Goal: Task Accomplishment & Management: Manage account settings

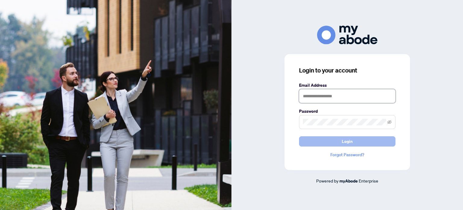
type input "**********"
click at [340, 144] on button "Login" at bounding box center [347, 141] width 97 height 10
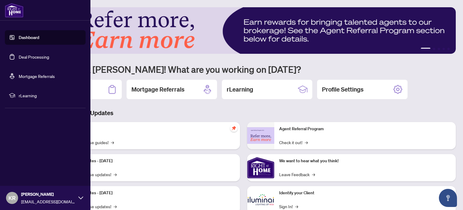
click at [37, 56] on link "Deal Processing" at bounding box center [34, 56] width 30 height 5
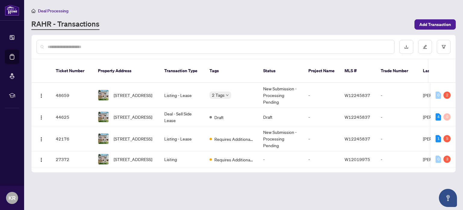
click at [355, 18] on div "Deal Processing RAHR - Transactions Add Transaction" at bounding box center [243, 18] width 425 height 23
click at [184, 87] on td "Listing - Lease" at bounding box center [182, 95] width 45 height 25
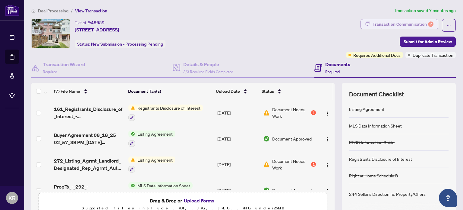
click at [412, 24] on div "Transaction Communication 2" at bounding box center [403, 24] width 61 height 10
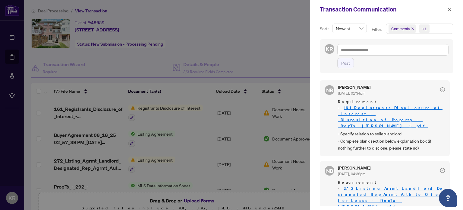
click at [290, 52] on div at bounding box center [231, 105] width 463 height 210
click at [208, 198] on div at bounding box center [231, 105] width 463 height 210
click at [450, 9] on icon "close" at bounding box center [449, 9] width 3 height 3
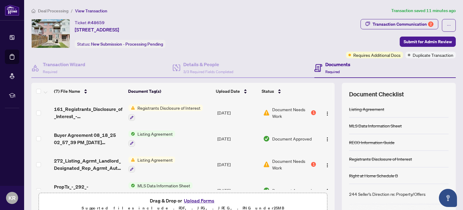
click at [196, 200] on button "Upload Forms" at bounding box center [199, 200] width 34 height 8
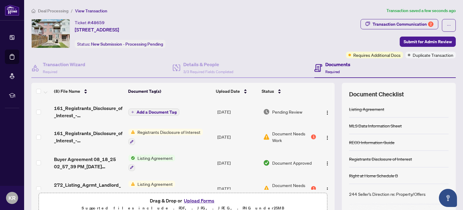
click at [163, 110] on span "Add a Document Tag" at bounding box center [157, 112] width 40 height 4
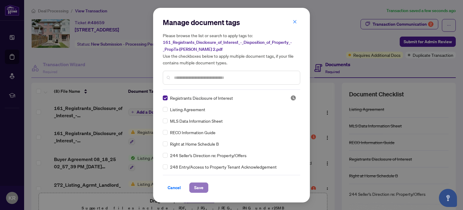
click at [199, 186] on span "Save" at bounding box center [198, 187] width 9 height 10
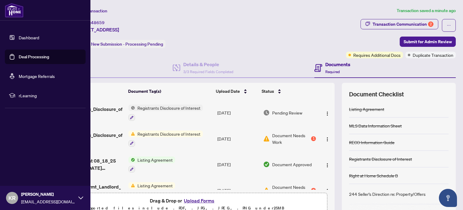
click at [29, 38] on link "Dashboard" at bounding box center [29, 37] width 21 height 5
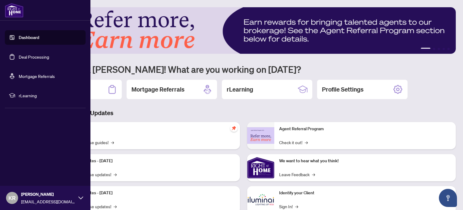
click at [81, 197] on icon at bounding box center [80, 197] width 5 height 5
click at [25, 160] on span "Logout" at bounding box center [24, 162] width 14 height 10
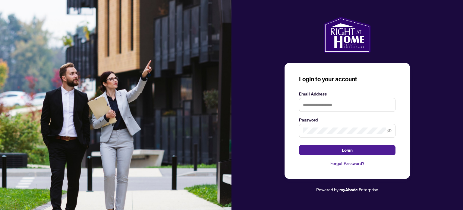
click at [25, 160] on img at bounding box center [116, 105] width 232 height 210
type input "**********"
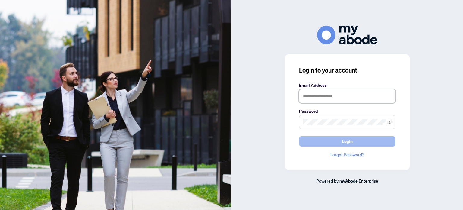
type input "**********"
click at [341, 141] on button "Login" at bounding box center [347, 141] width 97 height 10
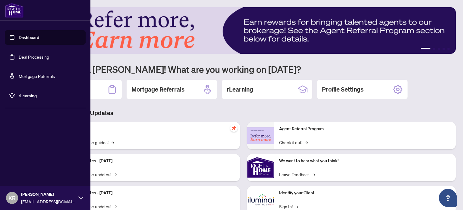
click at [42, 55] on link "Deal Processing" at bounding box center [34, 56] width 30 height 5
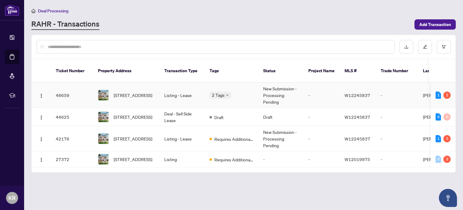
click at [176, 87] on td "Listing - Lease" at bounding box center [182, 95] width 45 height 25
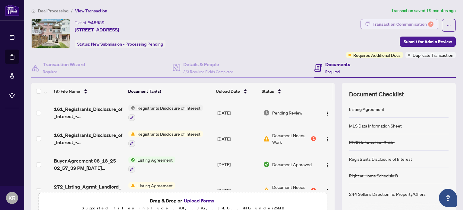
click at [396, 23] on div "Transaction Communication 2" at bounding box center [403, 24] width 61 height 10
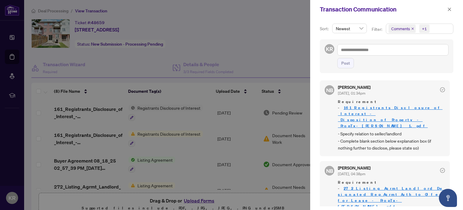
click at [283, 44] on div at bounding box center [231, 105] width 463 height 210
click at [248, 39] on div at bounding box center [231, 105] width 463 height 210
click at [281, 53] on div at bounding box center [231, 105] width 463 height 210
click at [275, 56] on div at bounding box center [231, 105] width 463 height 210
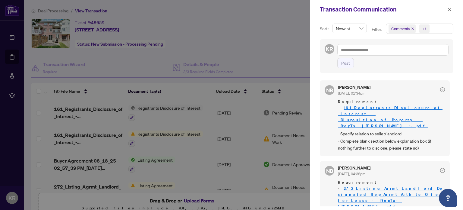
click at [275, 56] on div at bounding box center [231, 105] width 463 height 210
click at [450, 9] on icon "close" at bounding box center [450, 9] width 4 height 4
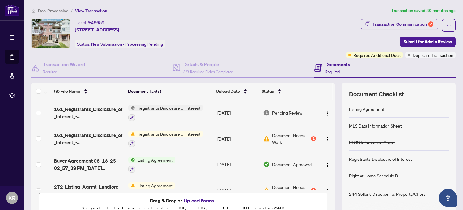
scroll to position [17, 0]
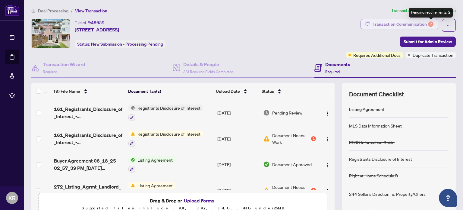
click at [430, 24] on div "2" at bounding box center [430, 23] width 5 height 5
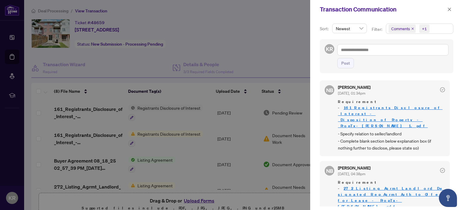
click at [268, 46] on div at bounding box center [231, 105] width 463 height 210
click at [450, 8] on icon "close" at bounding box center [449, 9] width 3 height 3
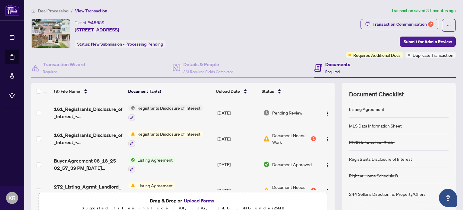
click at [315, 138] on td "Document Needs Work 1" at bounding box center [290, 138] width 58 height 26
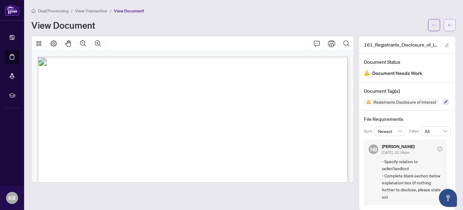
click at [449, 28] on span "button" at bounding box center [450, 25] width 4 height 10
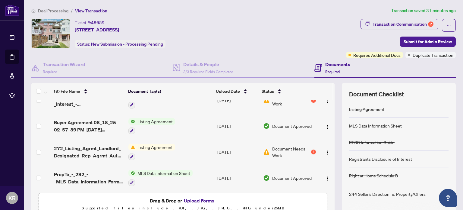
scroll to position [39, 0]
click at [312, 151] on div "1" at bounding box center [313, 151] width 5 height 5
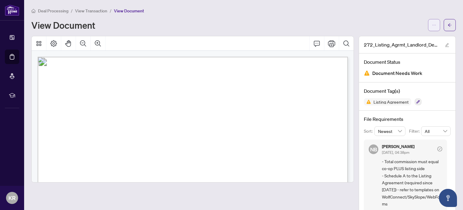
click at [434, 24] on icon "ellipsis" at bounding box center [434, 25] width 4 height 4
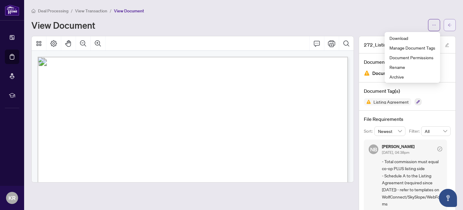
click at [452, 23] on button "button" at bounding box center [450, 25] width 12 height 12
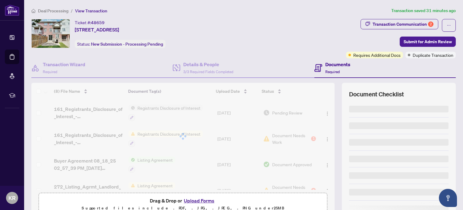
click at [285, 42] on div "Ticket #: 48659 [STREET_ADDRESS] Status: New Submission - Processing Pending" at bounding box center [187, 33] width 312 height 29
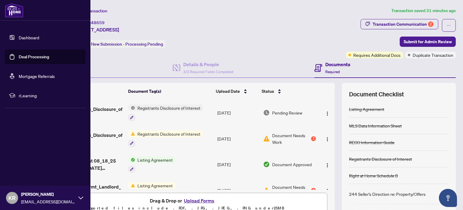
click at [83, 196] on icon at bounding box center [80, 197] width 5 height 5
click at [30, 163] on span "Logout" at bounding box center [24, 162] width 14 height 10
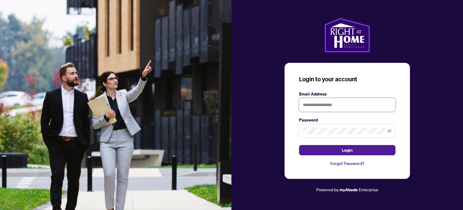
type input "**********"
